Goal: Transaction & Acquisition: Purchase product/service

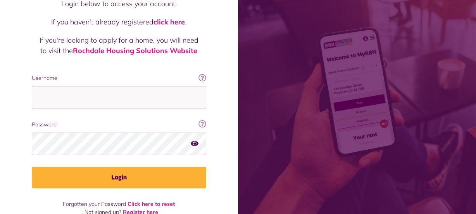
scroll to position [84, 0]
type input "**********"
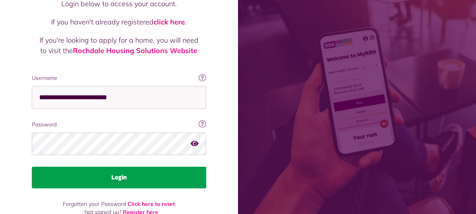
click at [108, 167] on button "Login" at bounding box center [119, 178] width 175 height 22
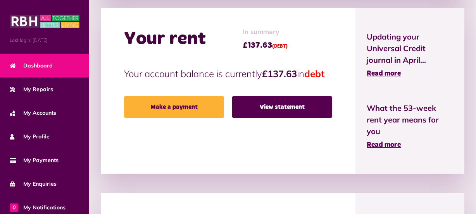
scroll to position [189, 0]
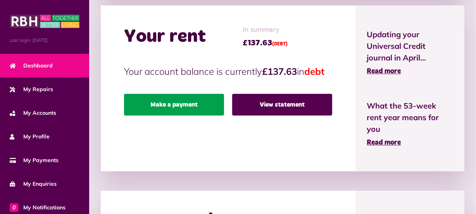
click at [169, 116] on link "Make a payment" at bounding box center [174, 105] width 100 height 22
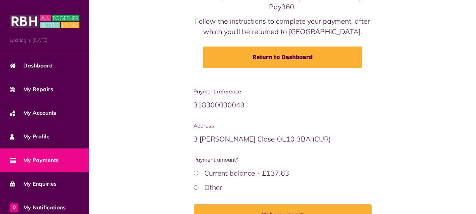
scroll to position [128, 0]
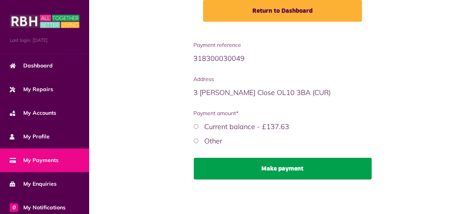
click at [272, 166] on button "Make payment" at bounding box center [283, 169] width 178 height 22
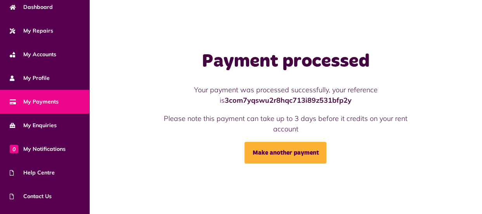
scroll to position [100, 0]
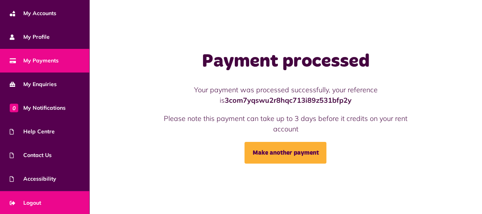
click at [44, 202] on link "Logout" at bounding box center [44, 203] width 89 height 24
